Goal: Obtain resource: Download file/media

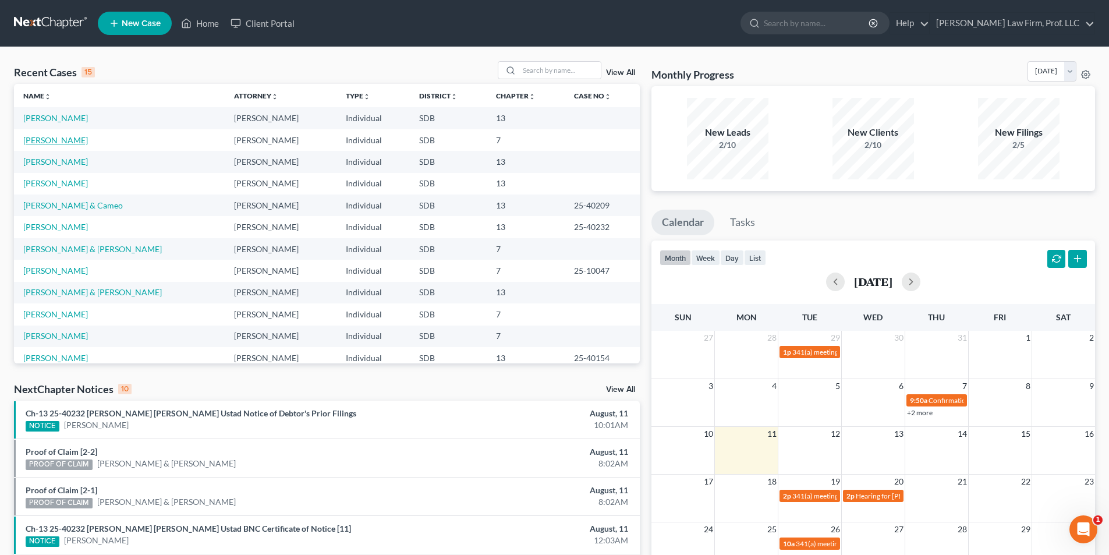
click at [61, 141] on link "[PERSON_NAME]" at bounding box center [55, 140] width 65 height 10
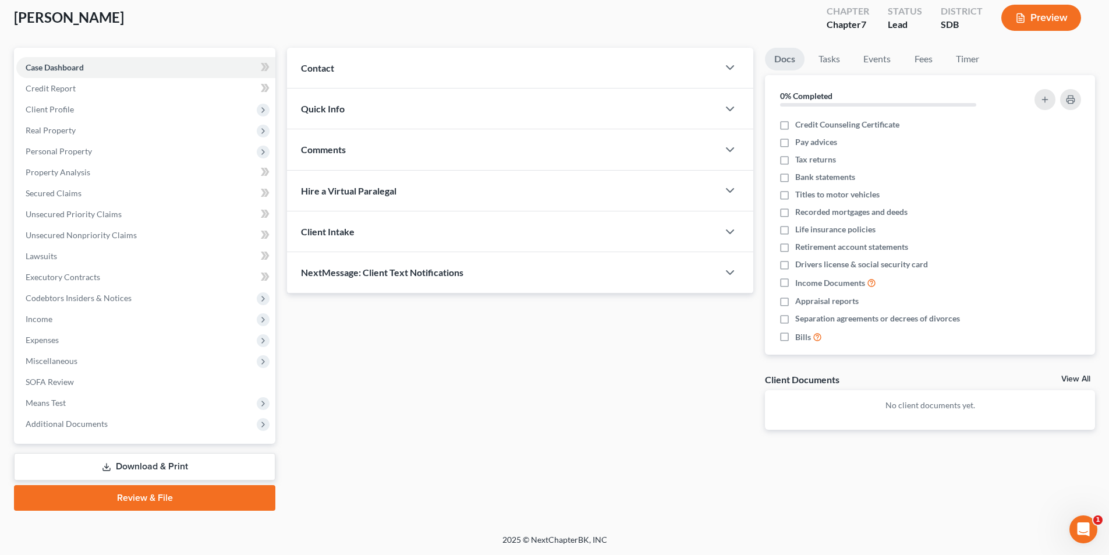
click at [152, 472] on link "Download & Print" at bounding box center [144, 466] width 261 height 27
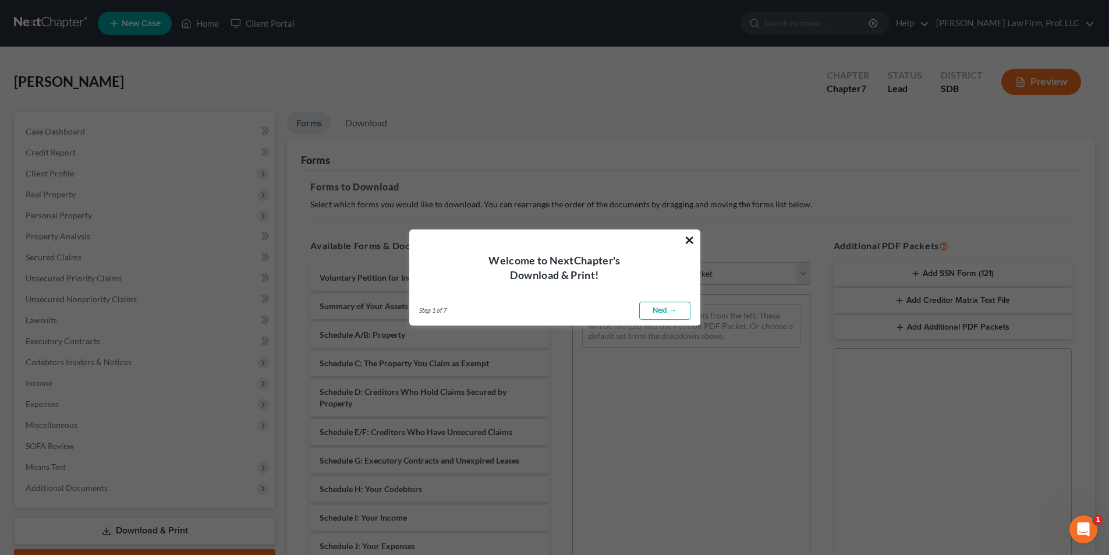
click at [690, 235] on button "×" at bounding box center [689, 240] width 11 height 19
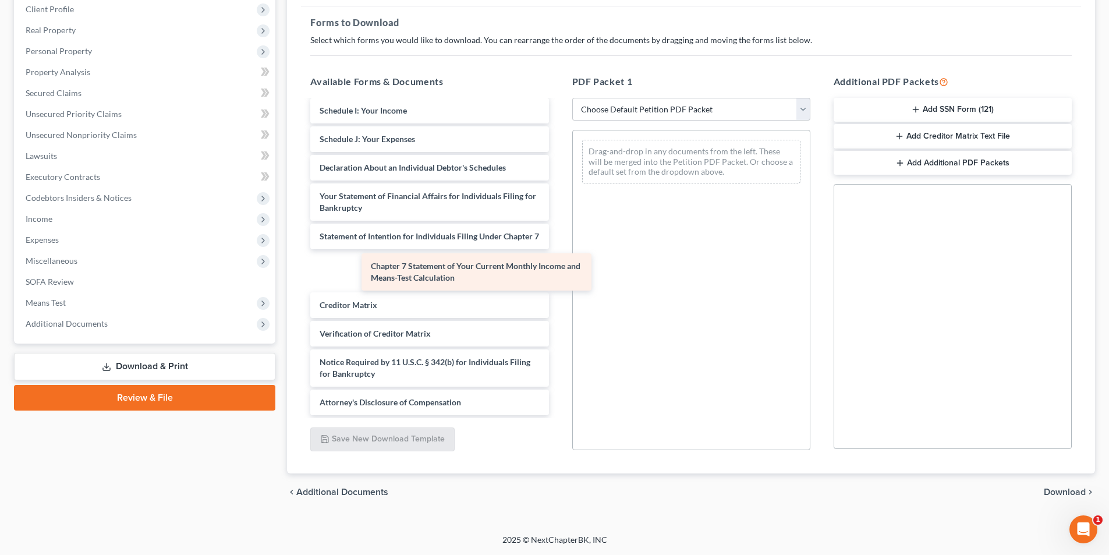
scroll to position [214, 0]
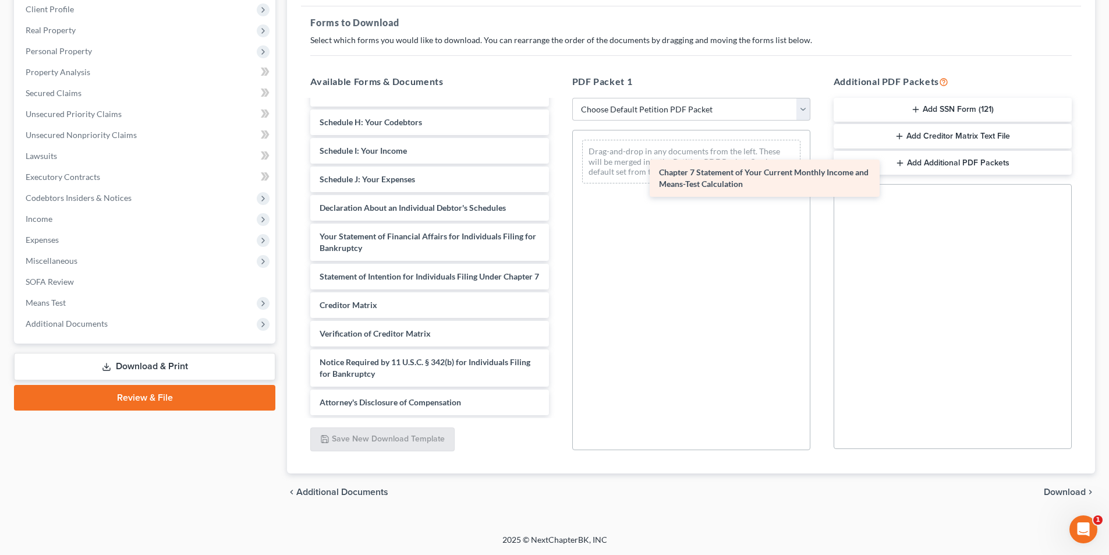
drag, startPoint x: 391, startPoint y: 270, endPoint x: 712, endPoint y: 171, distance: 335.5
click at [558, 171] on div "Chapter 7 Statement of Your Current Monthly Income and Means-Test Calculation V…" at bounding box center [429, 156] width 257 height 517
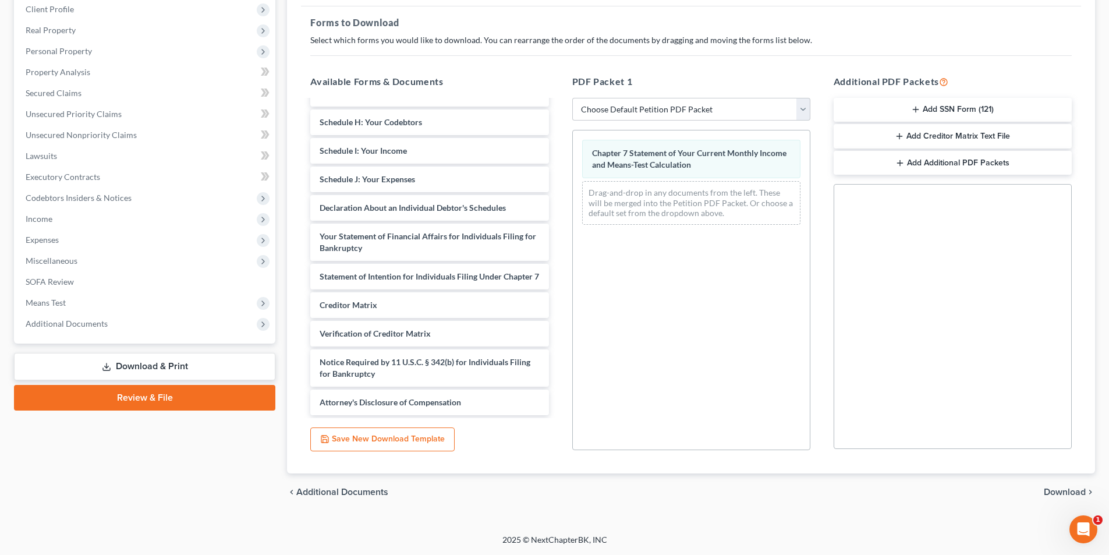
click at [1068, 491] on span "Download" at bounding box center [1065, 491] width 42 height 9
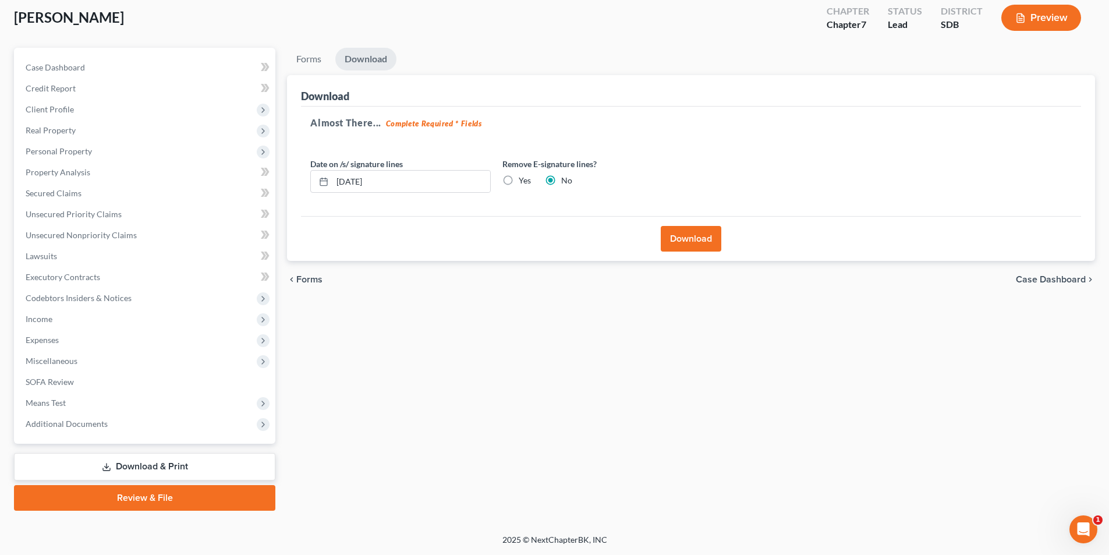
click at [701, 240] on button "Download" at bounding box center [691, 239] width 61 height 26
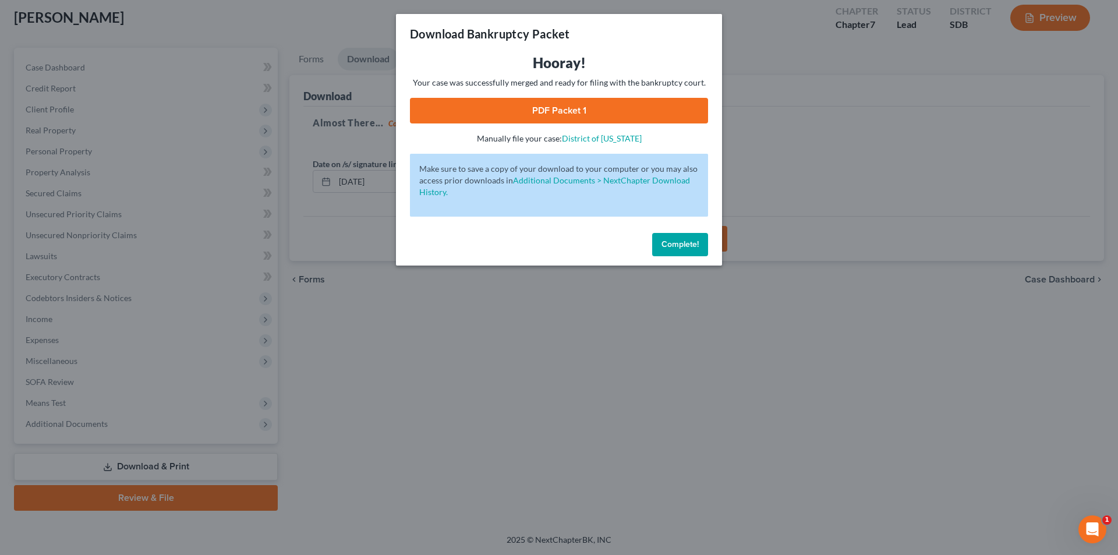
click at [565, 111] on link "PDF Packet 1" at bounding box center [559, 111] width 298 height 26
